Goal: Transaction & Acquisition: Purchase product/service

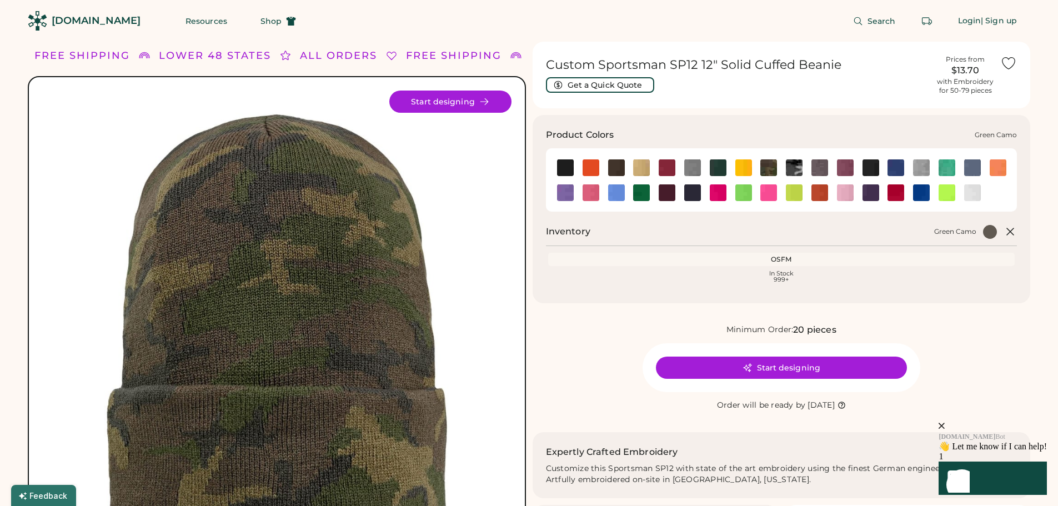
click at [768, 164] on img at bounding box center [768, 167] width 17 height 17
click at [761, 168] on img at bounding box center [768, 167] width 17 height 17
click at [805, 366] on button "Start designing" at bounding box center [781, 368] width 251 height 22
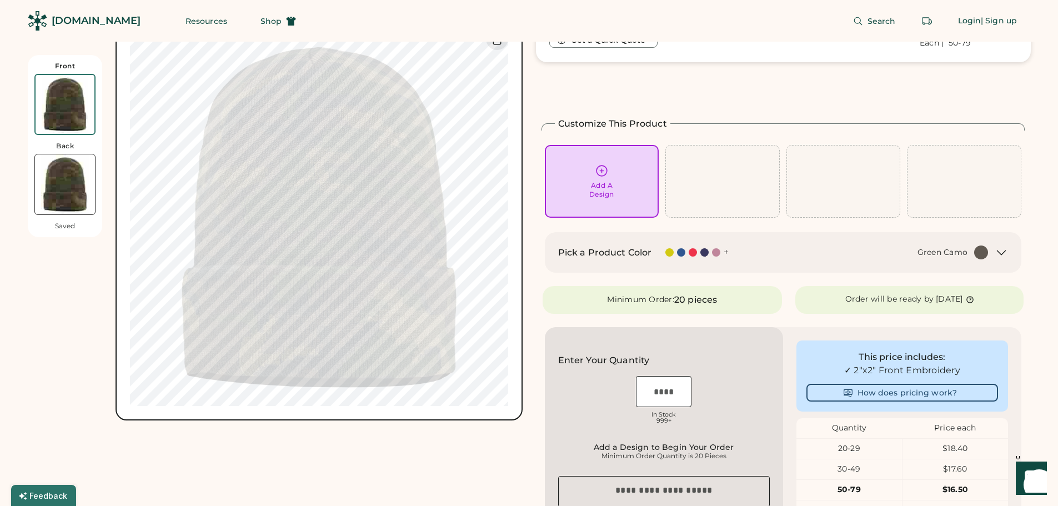
scroll to position [167, 0]
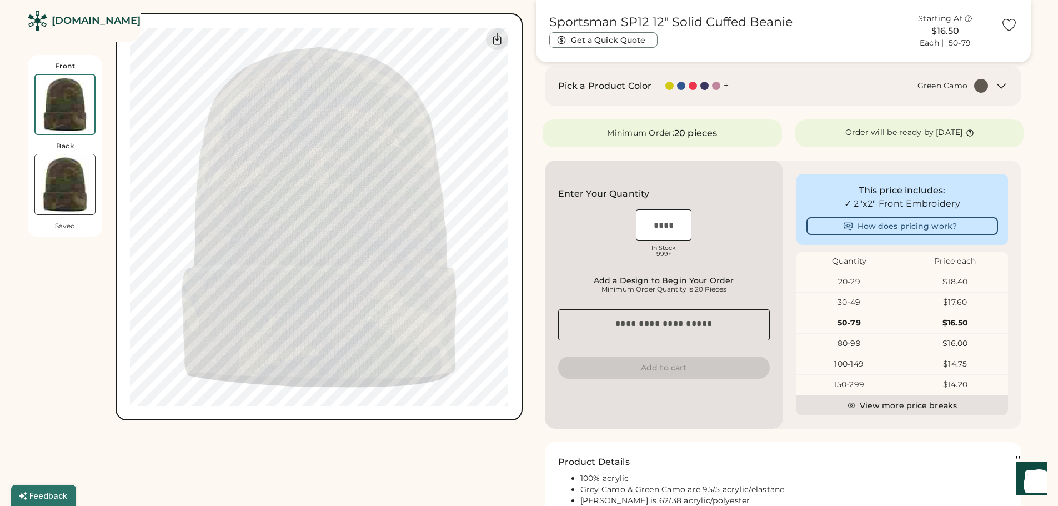
click at [875, 363] on div "100-149" at bounding box center [849, 364] width 106 height 11
click at [841, 364] on div "100-149" at bounding box center [849, 364] width 106 height 11
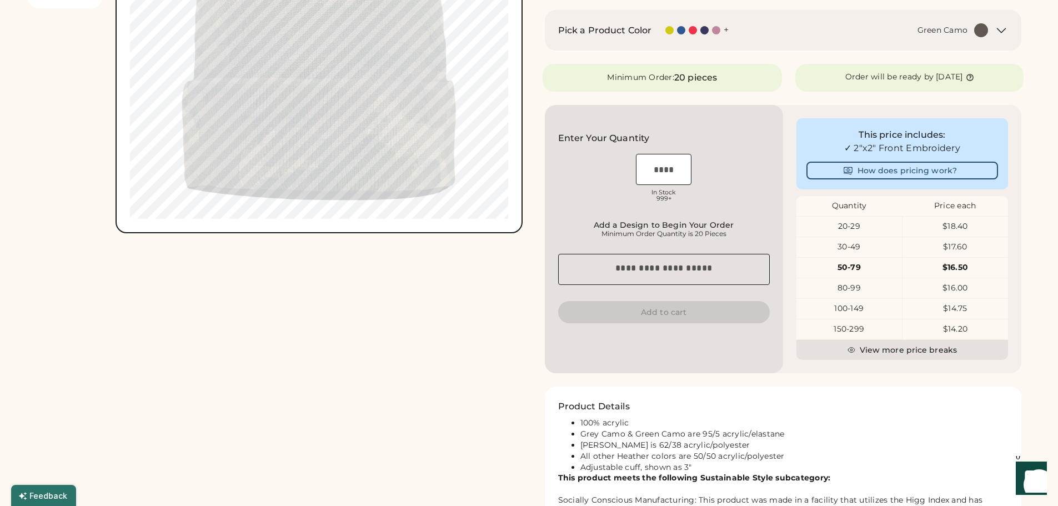
scroll to position [0, 0]
